Goal: Navigation & Orientation: Go to known website

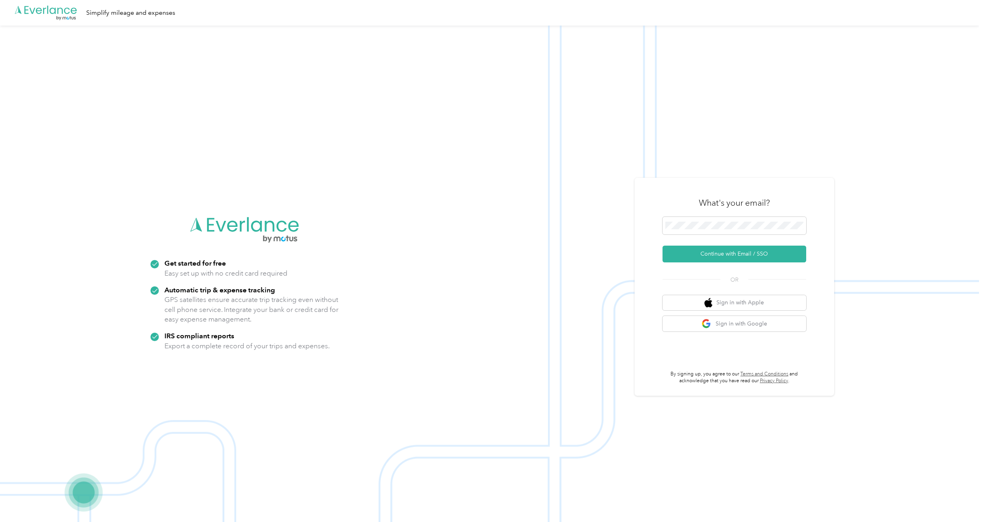
click at [879, 282] on img at bounding box center [489, 287] width 979 height 522
click at [797, 256] on button "Continue with Email / SSO" at bounding box center [735, 254] width 144 height 17
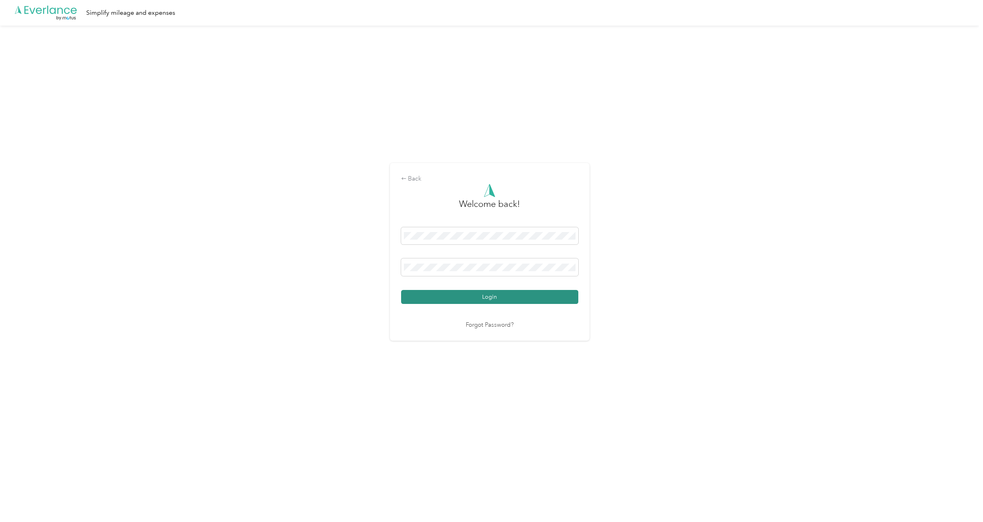
click at [464, 299] on button "Login" at bounding box center [489, 297] width 177 height 14
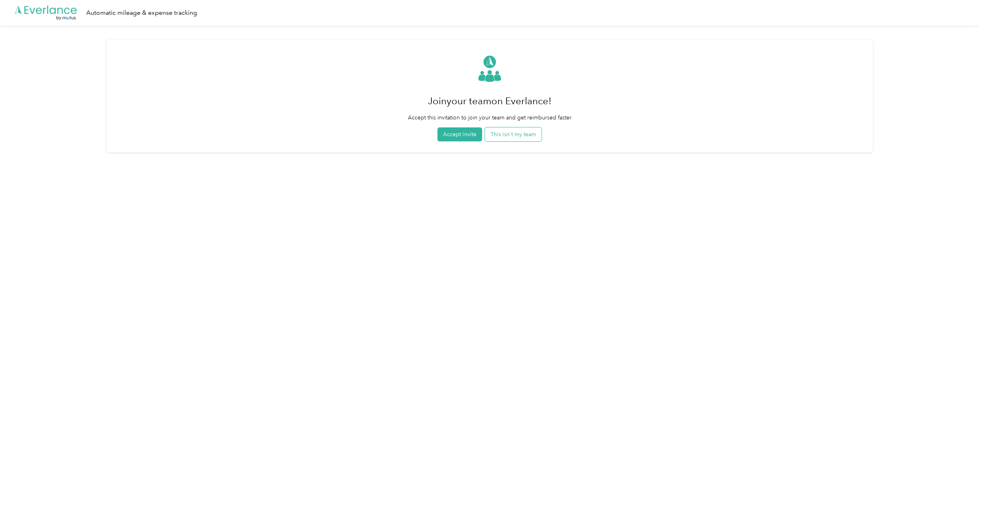
click at [499, 134] on button "This isn't my team" at bounding box center [513, 134] width 57 height 14
